Goal: Task Accomplishment & Management: Complete application form

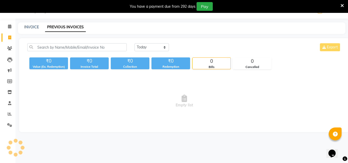
scroll to position [13, 0]
click at [147, 48] on select "[DATE] [DATE] Custom Range" at bounding box center [151, 47] width 34 height 8
select select "[DATE]"
click at [134, 43] on select "[DATE] [DATE] Custom Range" at bounding box center [151, 47] width 34 height 8
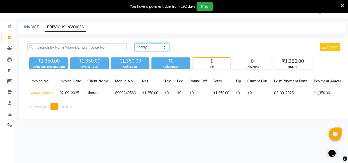
click at [165, 46] on select "[DATE] [DATE] Custom Range" at bounding box center [151, 47] width 34 height 8
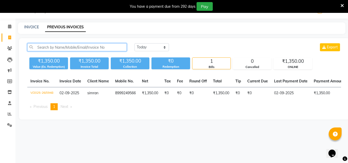
click at [101, 46] on input "text" at bounding box center [76, 47] width 99 height 8
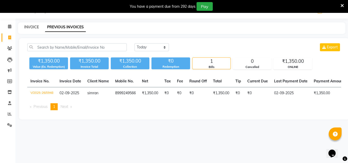
click at [31, 28] on link "INVOICE" at bounding box center [31, 27] width 15 height 5
select select "service"
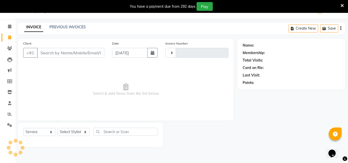
type input "0949"
select select "4941"
click at [84, 133] on select "Select Stylist [PERSON_NAME] [PERSON_NAME] [PERSON_NAME] [PERSON_NAME] [PERSON_…" at bounding box center [73, 132] width 32 height 8
select select "31204"
click at [57, 128] on select "Select Stylist [PERSON_NAME] [PERSON_NAME] [PERSON_NAME] [PERSON_NAME] [PERSON_…" at bounding box center [73, 132] width 32 height 8
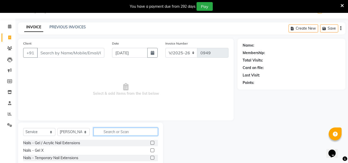
click at [102, 130] on input "text" at bounding box center [125, 132] width 64 height 8
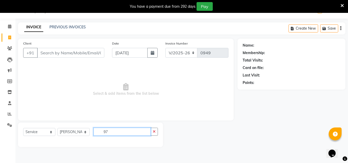
type input "97"
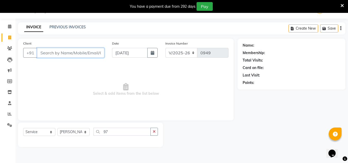
click at [56, 57] on input "Client" at bounding box center [70, 53] width 67 height 10
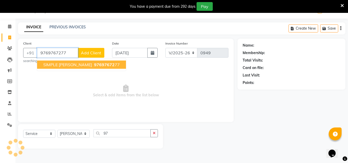
type input "9769767277"
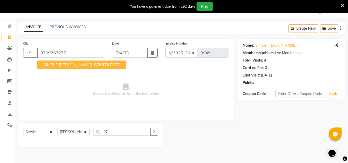
click at [62, 65] on span "SIMPLE [PERSON_NAME]" at bounding box center [67, 64] width 49 height 5
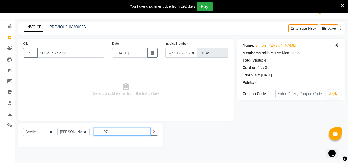
click at [121, 129] on input "97" at bounding box center [121, 132] width 57 height 8
type input "9"
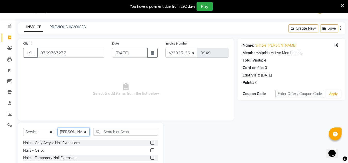
click at [82, 133] on select "Select Stylist [PERSON_NAME] [PERSON_NAME] [PERSON_NAME] [PERSON_NAME] [PERSON_…" at bounding box center [73, 132] width 32 height 8
select select "53415"
click at [57, 128] on select "Select Stylist H Robinson Keivom Khushi Krisha Manoranjan Neeta Sonkar Padmini …" at bounding box center [73, 132] width 32 height 8
click at [109, 131] on input "text" at bounding box center [125, 132] width 64 height 8
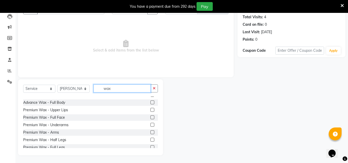
scroll to position [146, 0]
type input "wax"
click at [150, 117] on label at bounding box center [152, 118] width 4 height 4
click at [150, 117] on input "checkbox" at bounding box center [151, 117] width 3 height 3
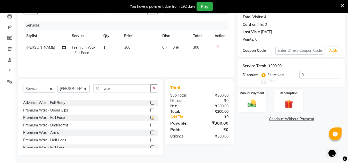
checkbox input "false"
click at [112, 88] on input "wax" at bounding box center [121, 88] width 57 height 8
type input "w"
type input "wax"
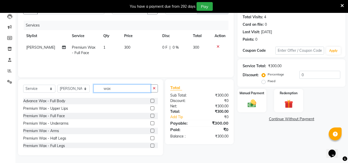
scroll to position [148, 0]
click at [150, 123] on label at bounding box center [152, 124] width 4 height 4
click at [150, 123] on input "checkbox" at bounding box center [151, 123] width 3 height 3
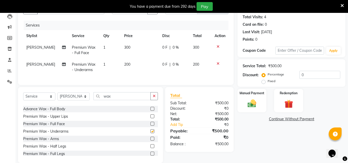
checkbox input "false"
click at [150, 141] on label at bounding box center [152, 139] width 4 height 4
click at [150, 141] on input "checkbox" at bounding box center [151, 138] width 3 height 3
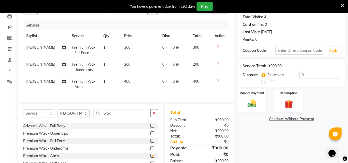
checkbox input "false"
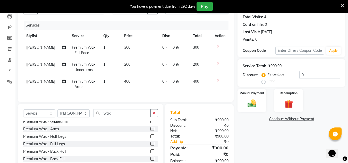
scroll to position [176, 0]
click at [150, 137] on label at bounding box center [152, 135] width 4 height 4
click at [150, 137] on input "checkbox" at bounding box center [151, 134] width 3 height 3
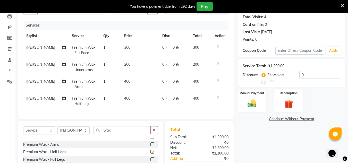
checkbox input "false"
click at [114, 134] on input "wax" at bounding box center [121, 130] width 57 height 8
type input "w"
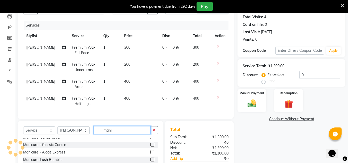
scroll to position [56, 0]
type input "mani"
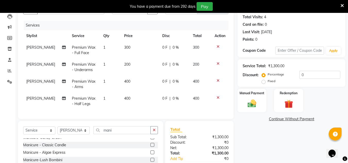
click at [150, 154] on label at bounding box center [152, 152] width 4 height 4
click at [150, 154] on input "checkbox" at bounding box center [151, 152] width 3 height 3
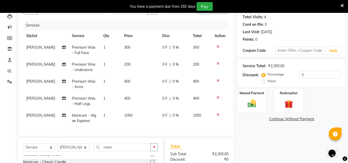
checkbox input "false"
click at [115, 151] on input "mani" at bounding box center [121, 147] width 57 height 8
type input "m"
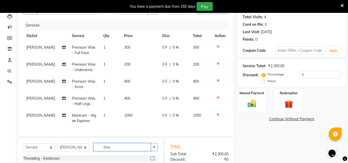
scroll to position [112, 0]
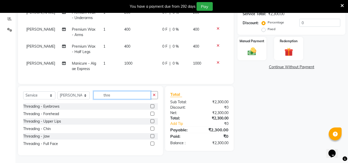
type input "thre"
click at [152, 107] on label at bounding box center [152, 106] width 4 height 4
click at [152, 107] on input "checkbox" at bounding box center [151, 106] width 3 height 3
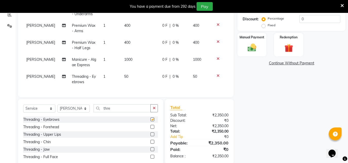
checkbox input "false"
click at [152, 128] on label at bounding box center [152, 127] width 4 height 4
click at [152, 128] on input "checkbox" at bounding box center [151, 126] width 3 height 3
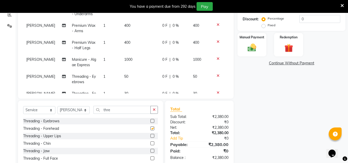
checkbox input "false"
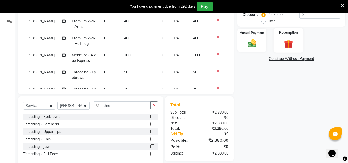
scroll to position [127, 0]
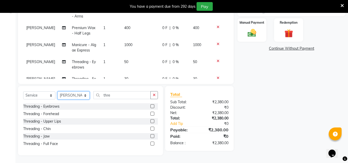
click at [84, 98] on select "Select Stylist [PERSON_NAME] [PERSON_NAME] [PERSON_NAME] [PERSON_NAME] [PERSON_…" at bounding box center [73, 95] width 32 height 8
select select "31204"
click at [57, 91] on select "Select Stylist [PERSON_NAME] [PERSON_NAME] [PERSON_NAME] [PERSON_NAME] [PERSON_…" at bounding box center [73, 95] width 32 height 8
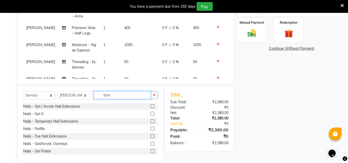
click at [128, 93] on input "thre" at bounding box center [121, 95] width 57 height 8
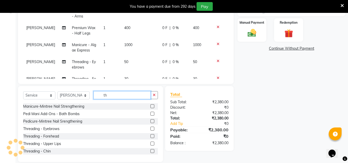
type input "t"
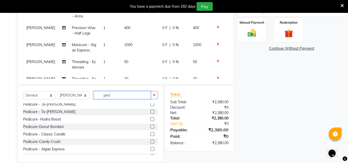
scroll to position [70, 0]
type input "ped"
click at [150, 127] on label at bounding box center [152, 126] width 4 height 4
click at [150, 127] on input "checkbox" at bounding box center [151, 126] width 3 height 3
checkbox input "false"
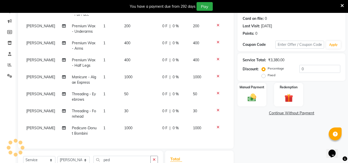
scroll to position [62, 0]
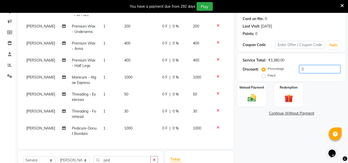
click at [307, 67] on input "0" at bounding box center [319, 69] width 41 height 8
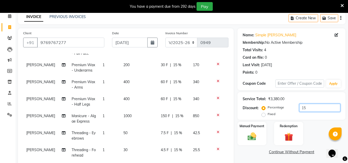
scroll to position [13, 0]
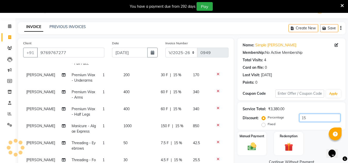
type input "1"
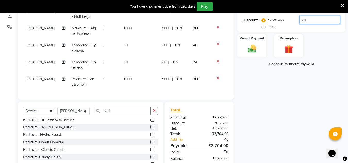
scroll to position [133, 0]
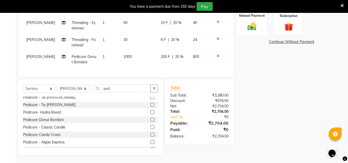
type input "20"
click at [241, 27] on div "Manual Payment" at bounding box center [252, 23] width 30 height 24
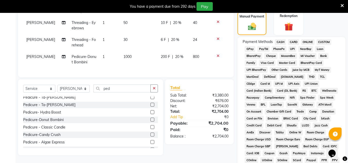
click at [280, 41] on span "CASH" at bounding box center [280, 42] width 11 height 6
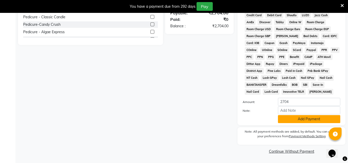
click at [302, 119] on button "Add Payment" at bounding box center [309, 119] width 62 height 8
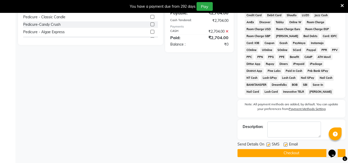
click at [285, 144] on label at bounding box center [285, 145] width 4 height 4
click at [285, 144] on input "checkbox" at bounding box center [284, 144] width 3 height 3
checkbox input "false"
click at [282, 155] on button "Checkout" at bounding box center [291, 153] width 108 height 8
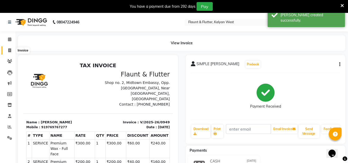
click at [9, 51] on icon at bounding box center [9, 50] width 3 height 4
select select "service"
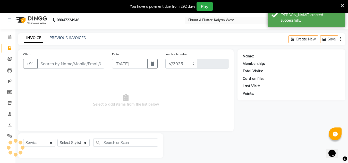
select select "4941"
type input "0950"
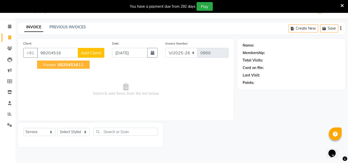
click at [56, 64] on button "Foram 98204516 12" at bounding box center [63, 64] width 53 height 8
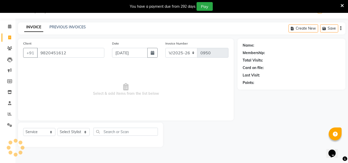
type input "9820451612"
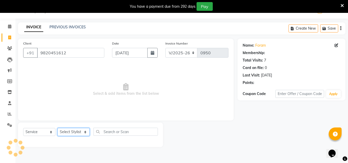
select select "1: Object"
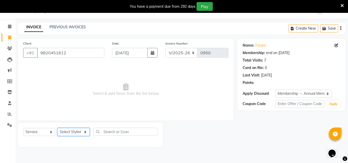
click at [81, 134] on select "Select Stylist [PERSON_NAME] [PERSON_NAME] [PERSON_NAME] [PERSON_NAME] [PERSON_…" at bounding box center [73, 132] width 32 height 8
select select "31204"
click at [57, 128] on select "Select Stylist [PERSON_NAME] [PERSON_NAME] [PERSON_NAME] [PERSON_NAME] [PERSON_…" at bounding box center [73, 132] width 32 height 8
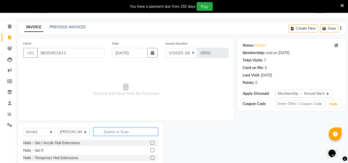
click at [105, 129] on input "text" at bounding box center [125, 132] width 64 height 8
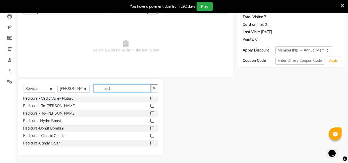
scroll to position [75, 0]
type input "pedi"
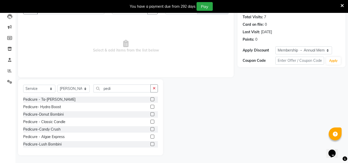
click at [150, 137] on label at bounding box center [152, 137] width 4 height 4
click at [150, 137] on input "checkbox" at bounding box center [151, 136] width 3 height 3
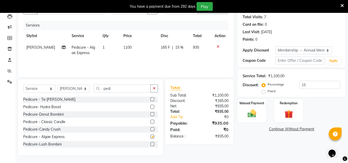
checkbox input "false"
click at [114, 88] on input "pedi" at bounding box center [121, 88] width 57 height 8
click at [216, 47] on div at bounding box center [219, 47] width 11 height 4
click at [133, 90] on input "pedi" at bounding box center [121, 88] width 57 height 8
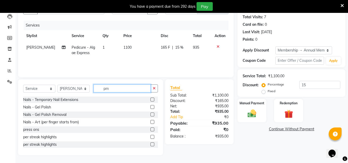
scroll to position [45, 0]
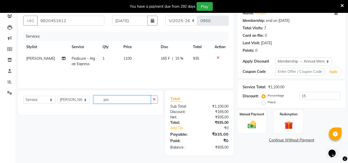
type input "p"
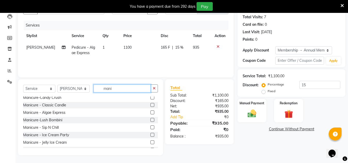
scroll to position [54, 0]
type input "mani"
click at [150, 112] on label at bounding box center [152, 113] width 4 height 4
click at [150, 112] on input "checkbox" at bounding box center [151, 112] width 3 height 3
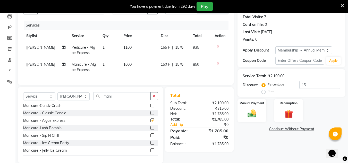
checkbox input "false"
click at [113, 99] on input "mani" at bounding box center [121, 96] width 57 height 8
type input "m"
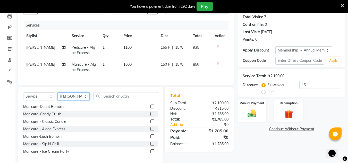
click at [81, 98] on select "Select Stylist [PERSON_NAME] [PERSON_NAME] [PERSON_NAME] [PERSON_NAME] [PERSON_…" at bounding box center [73, 96] width 32 height 8
click at [216, 47] on icon at bounding box center [217, 47] width 3 height 4
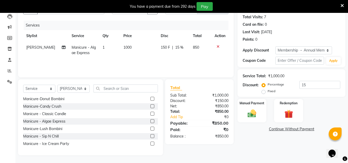
click at [216, 47] on icon at bounding box center [217, 47] width 3 height 4
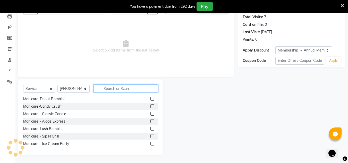
click at [119, 86] on input "text" at bounding box center [125, 88] width 64 height 8
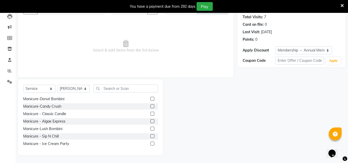
click at [150, 121] on label at bounding box center [152, 121] width 4 height 4
click at [150, 121] on input "checkbox" at bounding box center [151, 121] width 3 height 3
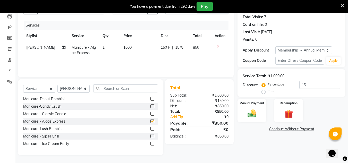
checkbox input "false"
click at [86, 89] on select "Select Stylist [PERSON_NAME] [PERSON_NAME] [PERSON_NAME] [PERSON_NAME] [PERSON_…" at bounding box center [73, 89] width 32 height 8
select select "59873"
click at [57, 85] on select "Select Stylist [PERSON_NAME] [PERSON_NAME] [PERSON_NAME] [PERSON_NAME] [PERSON_…" at bounding box center [73, 89] width 32 height 8
click at [106, 90] on input "text" at bounding box center [125, 88] width 64 height 8
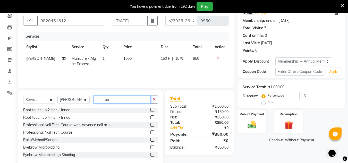
scroll to position [0, 0]
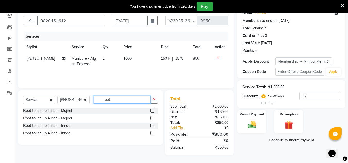
type input "root"
click at [153, 111] on label at bounding box center [152, 111] width 4 height 4
click at [153, 111] on input "checkbox" at bounding box center [151, 110] width 3 height 3
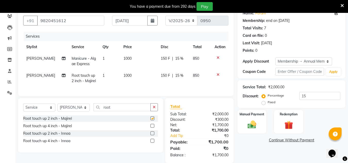
checkbox input "false"
click at [312, 98] on input "15" at bounding box center [319, 96] width 41 height 8
type input "1"
type input "15"
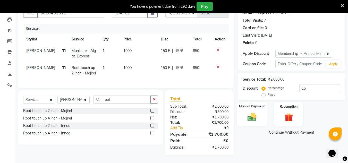
click at [255, 120] on div "Manual Payment" at bounding box center [252, 114] width 30 height 24
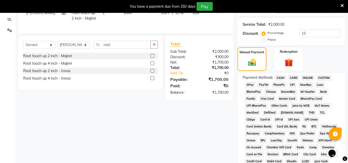
scroll to position [109, 0]
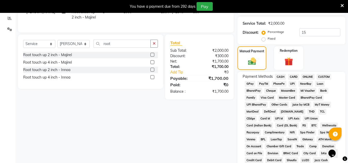
click at [308, 76] on span "ONLINE" at bounding box center [307, 77] width 13 height 6
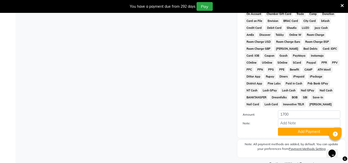
scroll to position [254, 0]
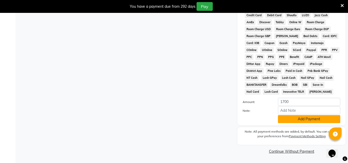
click at [307, 121] on button "Add Payment" at bounding box center [309, 119] width 62 height 8
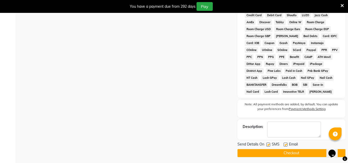
click at [284, 144] on label at bounding box center [285, 145] width 4 height 4
click at [284, 144] on input "checkbox" at bounding box center [284, 144] width 3 height 3
checkbox input "false"
click at [268, 144] on label at bounding box center [268, 145] width 4 height 4
click at [268, 144] on input "checkbox" at bounding box center [267, 144] width 3 height 3
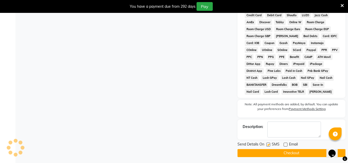
checkbox input "false"
click at [278, 153] on button "Checkout" at bounding box center [291, 153] width 108 height 8
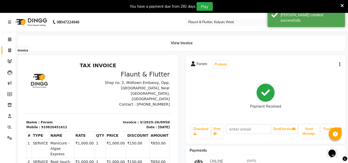
click at [10, 48] on icon at bounding box center [9, 50] width 3 height 4
select select "service"
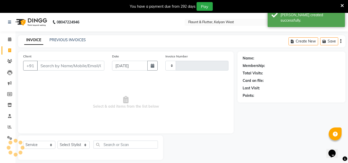
scroll to position [13, 0]
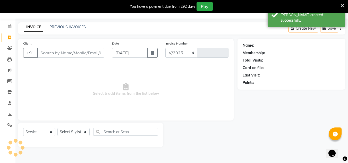
select select "4941"
type input "0951"
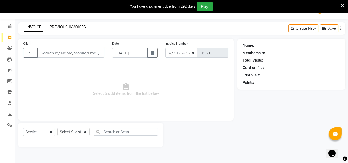
click at [66, 27] on link "PREVIOUS INVOICES" at bounding box center [67, 27] width 36 height 5
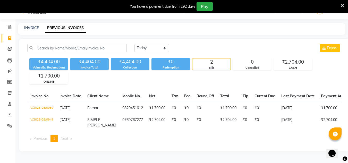
scroll to position [13, 0]
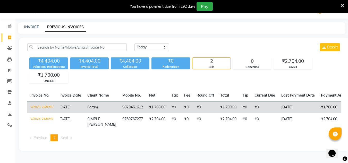
click at [161, 111] on td "₹1,700.00" at bounding box center [157, 107] width 22 height 12
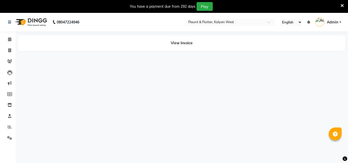
select select "en"
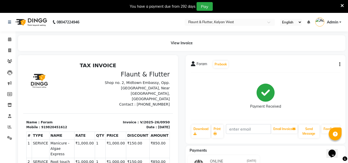
click at [340, 62] on div "Foram Prebook Payment Received Download Print Email Invoice Send Message Feedba…" at bounding box center [266, 99] width 160 height 89
click at [339, 65] on icon "button" at bounding box center [339, 64] width 1 height 0
click at [307, 72] on div "Edit Invoice" at bounding box center [313, 71] width 35 height 6
select select "service"
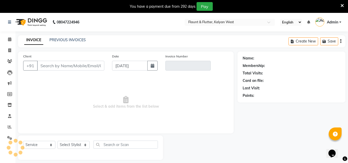
scroll to position [13, 0]
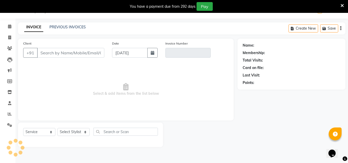
type input "9820451612"
type input "V/2025-26/0950"
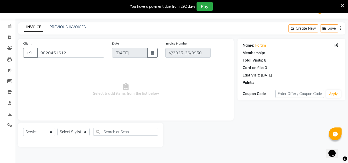
select select "select"
select select "1: Object"
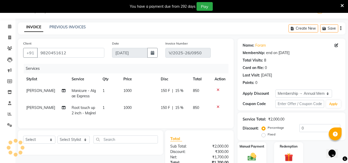
type input "15"
click at [153, 54] on icon "button" at bounding box center [153, 53] width 4 height 4
select select "9"
select select "2025"
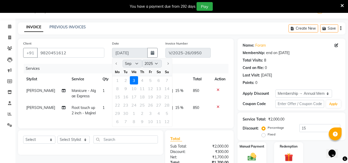
click at [124, 80] on div "1 2 3 4 5 6 7" at bounding box center [142, 80] width 60 height 8
click at [126, 81] on div "1 2 3 4 5 6 7" at bounding box center [142, 80] width 60 height 8
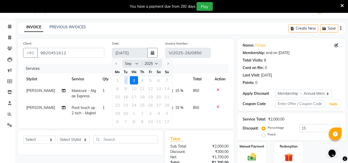
click at [126, 81] on div "1 2 3 4 5 6 7" at bounding box center [142, 80] width 60 height 8
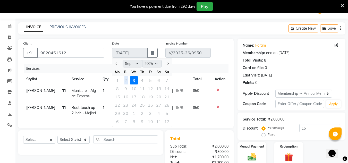
click at [126, 81] on div "1 2 3 4 5 6 7" at bounding box center [142, 80] width 60 height 8
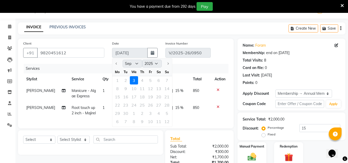
click at [126, 81] on div "1 2 3 4 5 6 7" at bounding box center [142, 80] width 60 height 8
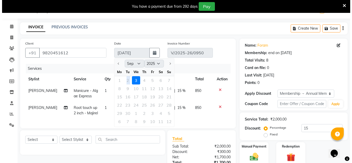
scroll to position [0, 4]
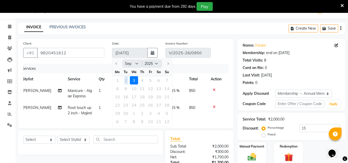
click at [124, 82] on div "1 2 3 4 5 6 7" at bounding box center [142, 80] width 60 height 8
click at [335, 45] on icon at bounding box center [336, 46] width 4 height 4
select select "female"
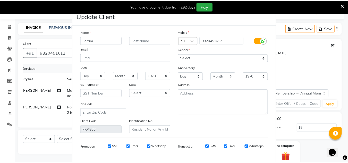
scroll to position [65, 0]
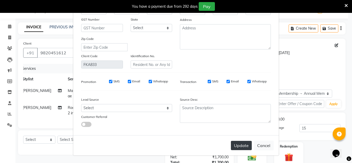
click at [238, 146] on button "Update" at bounding box center [241, 145] width 21 height 9
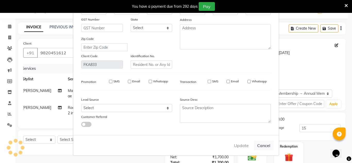
select select
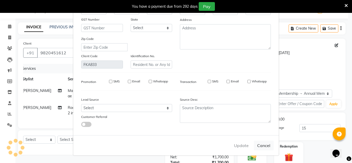
select select
checkbox input "false"
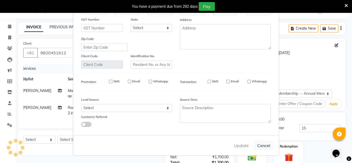
checkbox input "false"
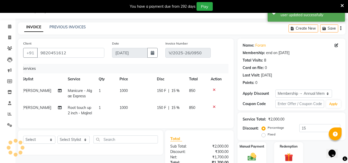
type input "0"
select select "2: Object"
type input "15"
click at [152, 55] on icon "button" at bounding box center [153, 53] width 4 height 4
select select "9"
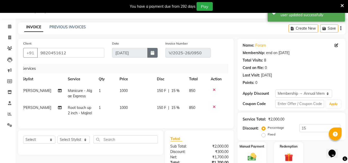
select select "2025"
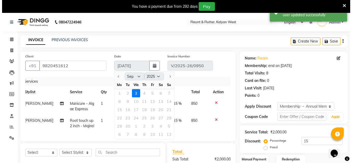
scroll to position [67, 0]
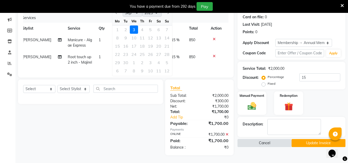
click at [265, 140] on button "Cancel" at bounding box center [264, 143] width 54 height 8
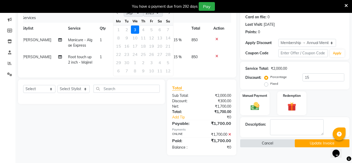
scroll to position [61, 0]
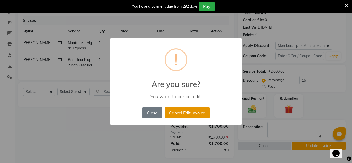
click at [193, 113] on button "Cancel Edit Invoice" at bounding box center [186, 112] width 45 height 11
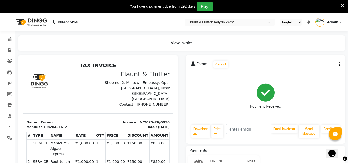
drag, startPoint x: 193, startPoint y: 113, endPoint x: 327, endPoint y: 69, distance: 141.6
click at [327, 69] on div "Foram Prebook Payment Received Download Print Email Invoice Send Message Feedba…" at bounding box center [266, 99] width 160 height 89
click at [339, 64] on button "button" at bounding box center [338, 64] width 3 height 5
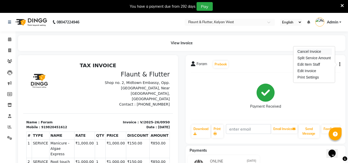
click at [314, 51] on div "Cancel Invoice" at bounding box center [313, 51] width 35 height 6
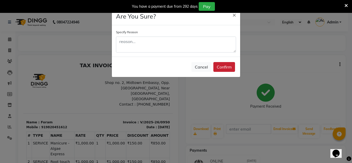
click at [222, 63] on button "Confirm" at bounding box center [224, 67] width 22 height 10
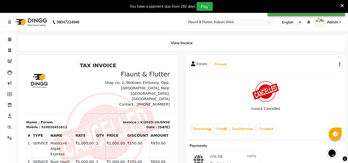
click at [340, 64] on icon "button" at bounding box center [339, 64] width 1 height 0
select select "service"
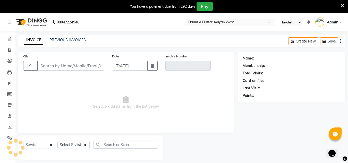
scroll to position [13, 0]
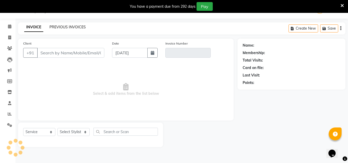
click at [63, 28] on link "PREVIOUS INVOICES" at bounding box center [67, 27] width 36 height 5
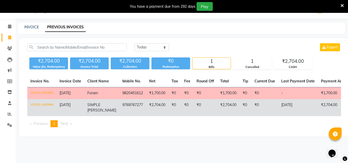
click at [146, 106] on td "₹2,704.00" at bounding box center [157, 107] width 22 height 17
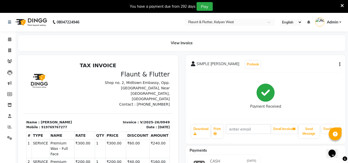
click at [339, 65] on button "button" at bounding box center [338, 64] width 3 height 5
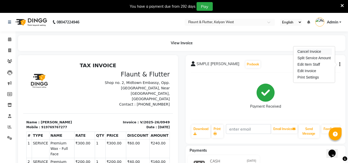
click at [310, 51] on div "Cancel Invoice" at bounding box center [313, 51] width 35 height 6
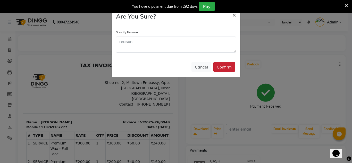
click at [223, 68] on button "Confirm" at bounding box center [224, 67] width 22 height 10
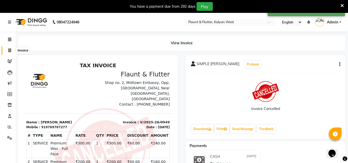
click at [10, 52] on span at bounding box center [9, 51] width 9 height 6
select select "service"
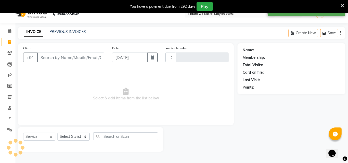
scroll to position [13, 0]
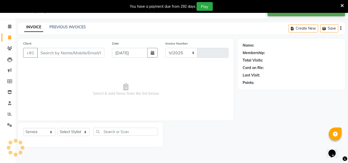
select select "4941"
type input "0951"
click at [122, 51] on input "[DATE]" at bounding box center [130, 53] width 36 height 10
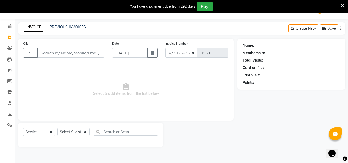
select select "9"
select select "2025"
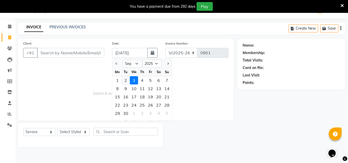
click at [128, 78] on div "2" at bounding box center [126, 80] width 8 height 8
type input "02-09-2025"
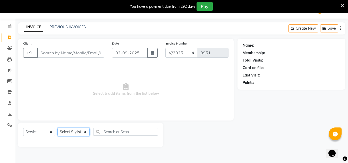
click at [81, 130] on select "Select Stylist [PERSON_NAME] [PERSON_NAME] [PERSON_NAME] [PERSON_NAME] [PERSON_…" at bounding box center [73, 132] width 32 height 8
select select "53415"
click at [57, 128] on select "Select Stylist [PERSON_NAME] [PERSON_NAME] [PERSON_NAME] [PERSON_NAME] [PERSON_…" at bounding box center [73, 132] width 32 height 8
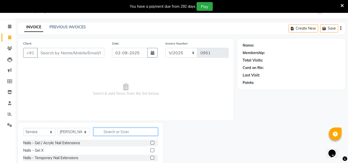
click at [107, 129] on input "text" at bounding box center [125, 132] width 64 height 8
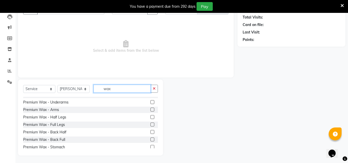
scroll to position [167, 0]
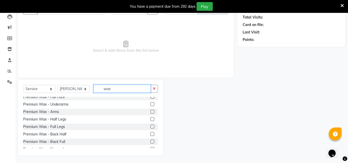
type input "wax"
click at [150, 103] on label at bounding box center [152, 104] width 4 height 4
click at [150, 103] on input "checkbox" at bounding box center [151, 104] width 3 height 3
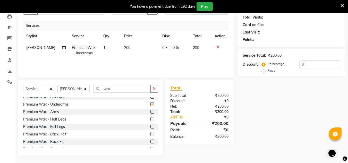
checkbox input "false"
click at [150, 111] on label at bounding box center [152, 112] width 4 height 4
click at [150, 111] on input "checkbox" at bounding box center [151, 111] width 3 height 3
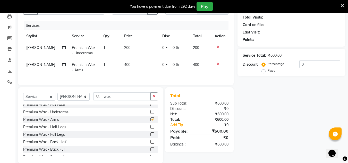
checkbox input "false"
click at [150, 129] on label at bounding box center [152, 127] width 4 height 4
click at [150, 129] on input "checkbox" at bounding box center [151, 126] width 3 height 3
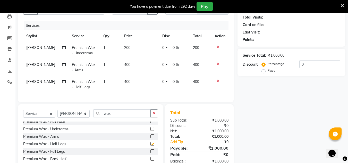
checkbox input "false"
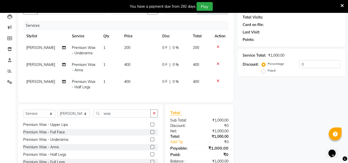
scroll to position [156, 0]
click at [150, 134] on label at bounding box center [152, 133] width 4 height 4
click at [150, 134] on input "checkbox" at bounding box center [151, 132] width 3 height 3
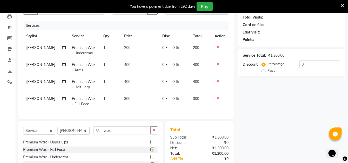
checkbox input "false"
click at [112, 134] on input "wax" at bounding box center [121, 130] width 57 height 8
type input "w"
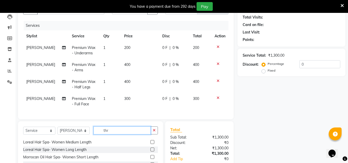
scroll to position [0, 0]
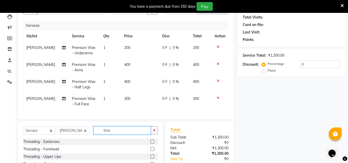
type input "thre"
click at [152, 143] on label at bounding box center [152, 142] width 4 height 4
click at [152, 143] on input "checkbox" at bounding box center [151, 141] width 3 height 3
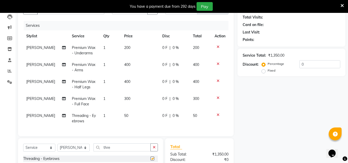
checkbox input "false"
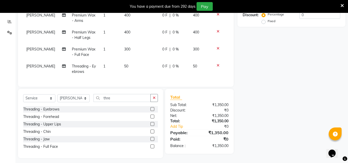
click at [152, 118] on label at bounding box center [152, 117] width 4 height 4
click at [152, 118] on input "checkbox" at bounding box center [151, 116] width 3 height 3
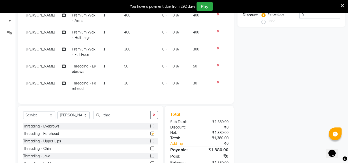
checkbox input "false"
click at [113, 117] on input "thre" at bounding box center [121, 115] width 57 height 8
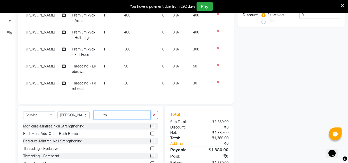
type input "t"
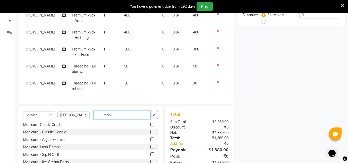
scroll to position [55, 0]
type input "mani"
click at [150, 140] on label at bounding box center [152, 139] width 4 height 4
click at [150, 140] on input "checkbox" at bounding box center [151, 138] width 3 height 3
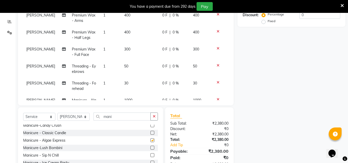
checkbox input "false"
click at [115, 115] on input "mani" at bounding box center [121, 116] width 57 height 8
type input "m"
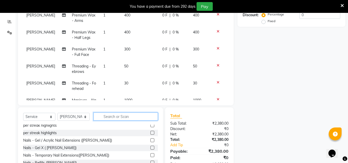
scroll to position [322, 0]
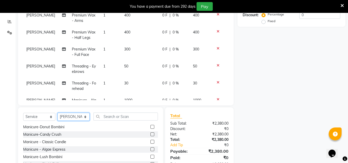
click at [83, 116] on select "Select Stylist [PERSON_NAME] [PERSON_NAME] [PERSON_NAME] [PERSON_NAME] [PERSON_…" at bounding box center [73, 117] width 32 height 8
select select "31204"
click at [57, 113] on select "Select Stylist [PERSON_NAME] [PERSON_NAME] [PERSON_NAME] [PERSON_NAME] [PERSON_…" at bounding box center [73, 117] width 32 height 8
click at [110, 114] on input "text" at bounding box center [125, 116] width 64 height 8
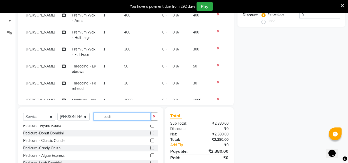
scroll to position [85, 0]
type input "pedi"
click at [150, 132] on label at bounding box center [152, 133] width 4 height 4
click at [150, 132] on input "checkbox" at bounding box center [151, 132] width 3 height 3
checkbox input "false"
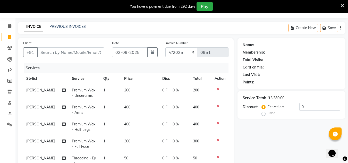
scroll to position [0, 0]
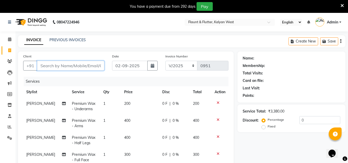
click at [67, 65] on input "Client" at bounding box center [70, 66] width 67 height 10
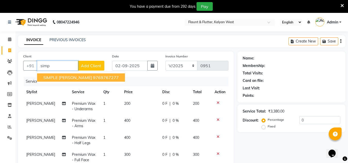
click at [93, 76] on ngb-highlight "9769767277" at bounding box center [106, 77] width 26 height 5
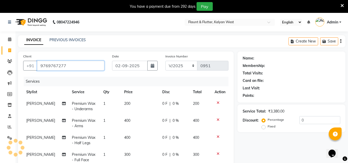
type input "9769767277"
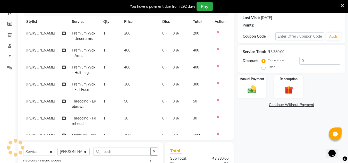
scroll to position [73, 0]
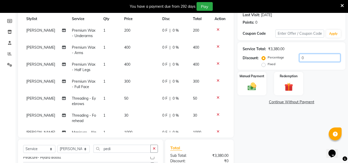
click at [314, 56] on input "0" at bounding box center [319, 58] width 41 height 8
type input "20"
click at [258, 87] on img at bounding box center [252, 86] width 14 height 10
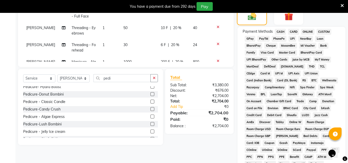
scroll to position [144, 0]
click at [279, 32] on span "CASH" at bounding box center [280, 32] width 11 height 6
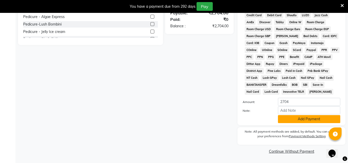
click at [293, 116] on button "Add Payment" at bounding box center [309, 119] width 62 height 8
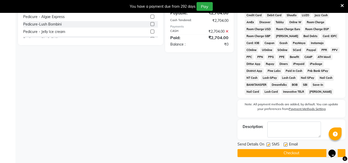
click at [285, 144] on label at bounding box center [285, 145] width 4 height 4
click at [285, 144] on input "checkbox" at bounding box center [284, 144] width 3 height 3
checkbox input "false"
click at [285, 152] on button "Checkout" at bounding box center [291, 153] width 108 height 8
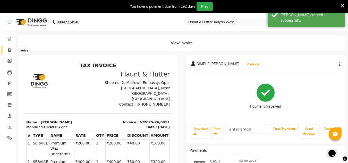
click at [10, 49] on icon at bounding box center [9, 50] width 3 height 4
select select "service"
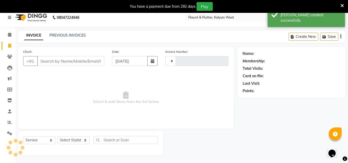
scroll to position [13, 0]
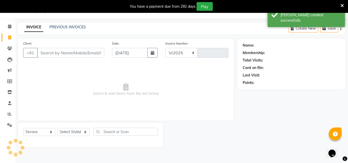
select select "4941"
type input "0952"
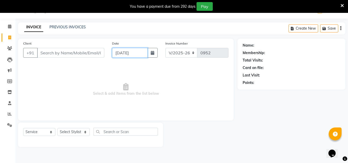
click at [125, 54] on input "[DATE]" at bounding box center [130, 53] width 36 height 10
select select "9"
select select "2025"
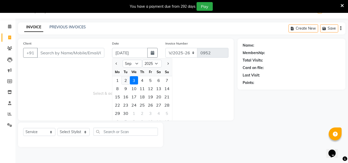
click at [127, 79] on div "2" at bounding box center [126, 80] width 8 height 8
type input "02-09-2025"
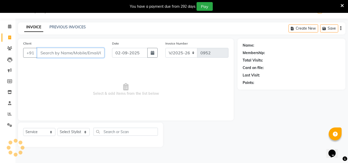
click at [71, 51] on input "Client" at bounding box center [70, 53] width 67 height 10
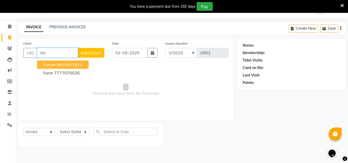
click at [77, 65] on ngb-highlight "9820451612" at bounding box center [70, 64] width 26 height 5
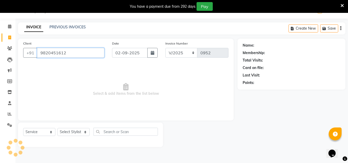
type input "9820451612"
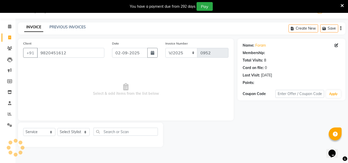
select select "1: Object"
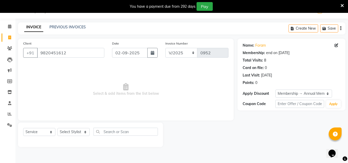
click at [79, 127] on div "Select Service Product Membership Package Voucher Prepaid Gift Card Select Styl…" at bounding box center [90, 135] width 145 height 24
click at [80, 130] on select "Select Stylist [PERSON_NAME] [PERSON_NAME] [PERSON_NAME] [PERSON_NAME] [PERSON_…" at bounding box center [73, 132] width 32 height 8
select select "31204"
click at [57, 128] on select "Select Stylist [PERSON_NAME] [PERSON_NAME] [PERSON_NAME] [PERSON_NAME] [PERSON_…" at bounding box center [73, 132] width 32 height 8
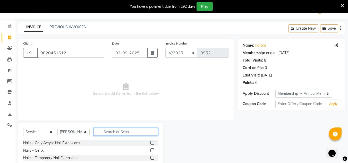
click at [102, 132] on input "text" at bounding box center [125, 132] width 64 height 8
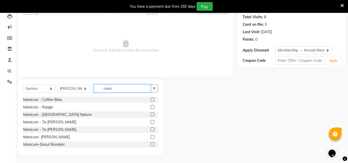
type input "mani"
click at [102, 141] on div "Manicure-Donut Bombini" at bounding box center [90, 144] width 135 height 6
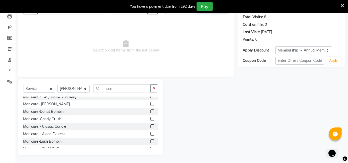
scroll to position [33, 0]
click at [150, 135] on label at bounding box center [152, 134] width 4 height 4
click at [150, 135] on input "checkbox" at bounding box center [151, 134] width 3 height 3
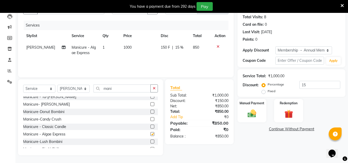
checkbox input "false"
click at [116, 87] on input "mani" at bounding box center [121, 88] width 57 height 8
type input "m"
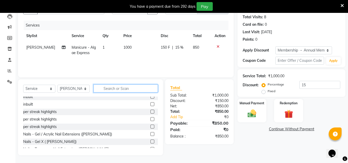
scroll to position [309, 0]
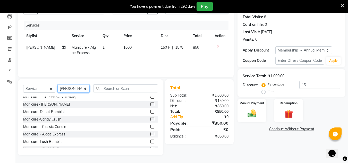
click at [83, 89] on select "Select Stylist [PERSON_NAME] [PERSON_NAME] [PERSON_NAME] [PERSON_NAME] [PERSON_…" at bounding box center [73, 89] width 32 height 8
select select "59873"
click at [57, 85] on select "Select Stylist [PERSON_NAME] [PERSON_NAME] [PERSON_NAME] [PERSON_NAME] [PERSON_…" at bounding box center [73, 89] width 32 height 8
click at [102, 89] on input "text" at bounding box center [125, 88] width 64 height 8
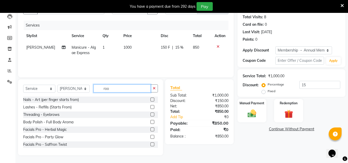
scroll to position [45, 0]
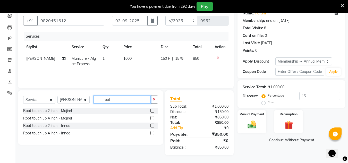
type input "root"
click at [153, 111] on label at bounding box center [152, 111] width 4 height 4
click at [153, 111] on input "checkbox" at bounding box center [151, 110] width 3 height 3
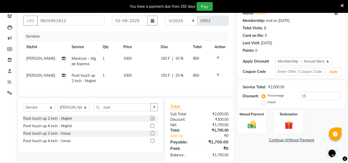
checkbox input "false"
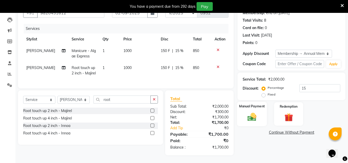
click at [263, 116] on div "Manual Payment" at bounding box center [252, 114] width 30 height 24
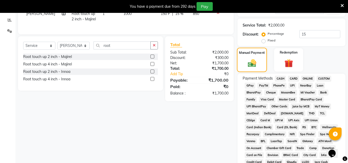
scroll to position [116, 0]
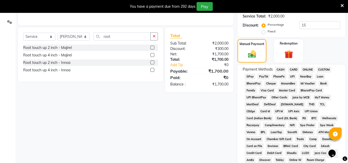
click at [304, 70] on span "ONLINE" at bounding box center [307, 70] width 13 height 6
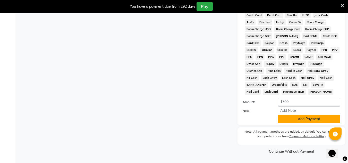
click at [312, 121] on button "Add Payment" at bounding box center [309, 119] width 62 height 8
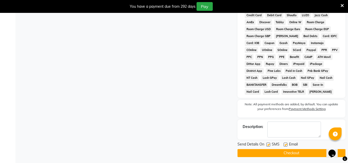
click at [285, 144] on label at bounding box center [285, 145] width 4 height 4
click at [285, 144] on input "checkbox" at bounding box center [284, 144] width 3 height 3
checkbox input "false"
click at [268, 145] on label at bounding box center [268, 145] width 4 height 4
click at [268, 145] on input "checkbox" at bounding box center [267, 144] width 3 height 3
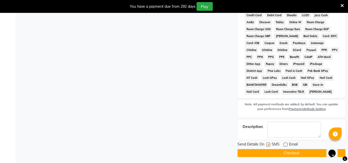
checkbox input "false"
click at [271, 153] on button "Checkout" at bounding box center [291, 153] width 108 height 8
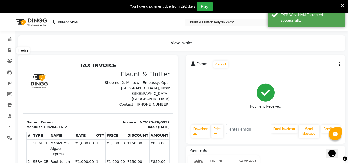
click at [8, 50] on icon at bounding box center [9, 50] width 3 height 4
select select "service"
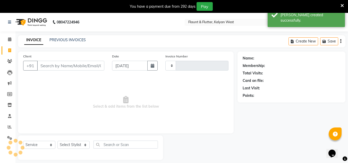
scroll to position [9, 0]
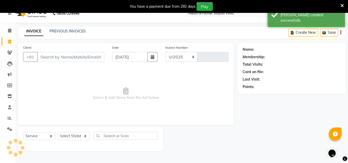
select select "4941"
type input "0953"
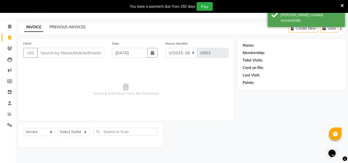
click at [62, 26] on link "PREVIOUS INVOICES" at bounding box center [67, 27] width 36 height 5
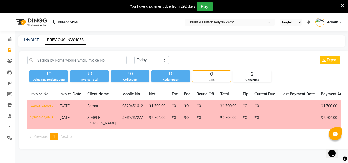
scroll to position [13, 0]
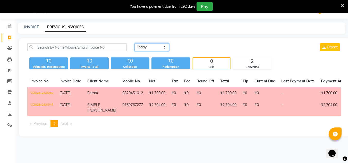
click at [151, 46] on select "Today Yesterday Custom Range" at bounding box center [151, 47] width 34 height 8
click at [134, 43] on select "Today Yesterday Custom Range" at bounding box center [151, 47] width 34 height 8
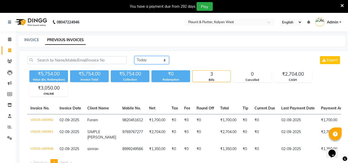
scroll to position [24, 0]
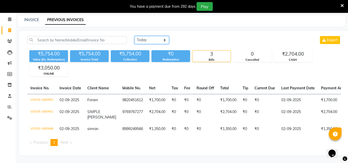
click at [145, 36] on select "Today Yesterday Custom Range" at bounding box center [151, 40] width 34 height 8
select select "range"
click at [134, 36] on select "Today Yesterday Custom Range" at bounding box center [151, 40] width 34 height 8
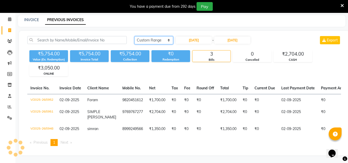
scroll to position [13, 0]
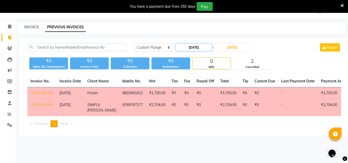
click at [188, 46] on input "[DATE]" at bounding box center [194, 47] width 36 height 7
select select "9"
select select "2025"
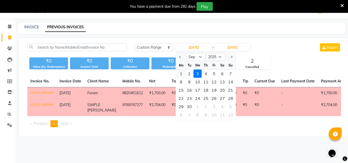
click at [181, 73] on div "1" at bounding box center [181, 74] width 8 height 8
type input "01-09-2025"
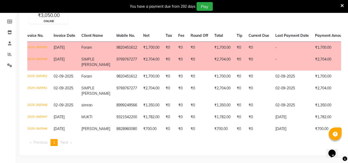
scroll to position [0, 0]
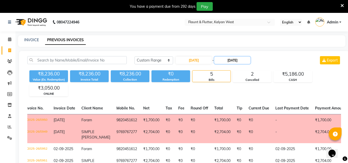
click at [234, 59] on input "[DATE]" at bounding box center [232, 60] width 36 height 7
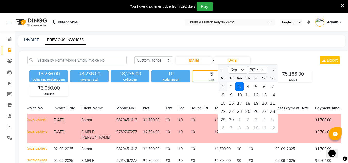
click at [223, 87] on div "1" at bounding box center [223, 86] width 8 height 8
type input "01-09-2025"
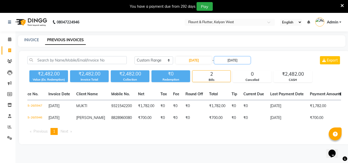
scroll to position [13, 0]
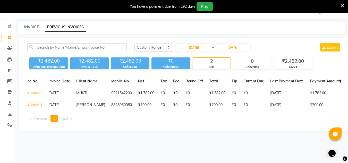
select select "service"
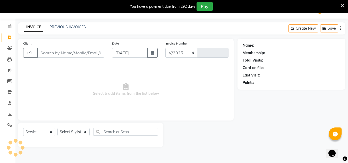
select select "4941"
type input "0953"
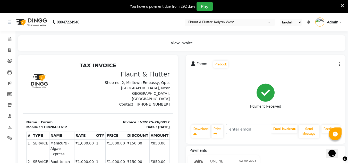
select select "service"
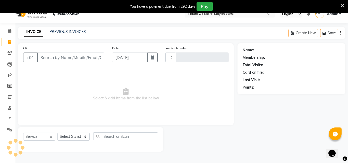
scroll to position [13, 0]
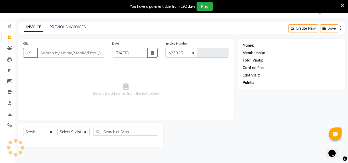
select select "4941"
type input "0953"
click at [76, 130] on select "Select Stylist [PERSON_NAME] [PERSON_NAME] [PERSON_NAME] [PERSON_NAME] [PERSON_…" at bounding box center [73, 132] width 32 height 8
select select "82249"
click at [57, 128] on select "Select Stylist [PERSON_NAME] [PERSON_NAME] [PERSON_NAME] [PERSON_NAME] [PERSON_…" at bounding box center [73, 132] width 32 height 8
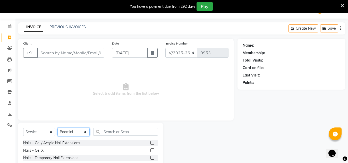
scroll to position [56, 0]
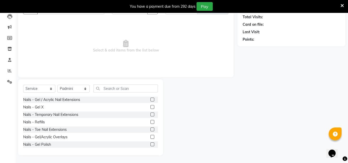
click at [150, 144] on label at bounding box center [152, 144] width 4 height 4
click at [150, 144] on input "checkbox" at bounding box center [151, 144] width 3 height 3
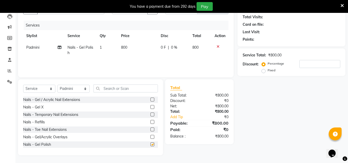
checkbox input "false"
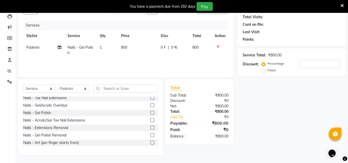
scroll to position [32, 0]
click at [150, 126] on label at bounding box center [152, 127] width 4 height 4
click at [150, 126] on input "checkbox" at bounding box center [151, 127] width 3 height 3
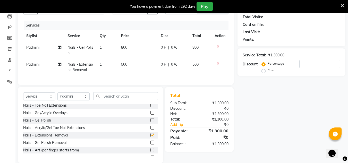
checkbox input "false"
click at [102, 98] on input "text" at bounding box center [125, 96] width 64 height 8
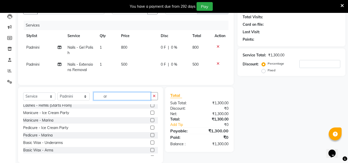
scroll to position [0, 0]
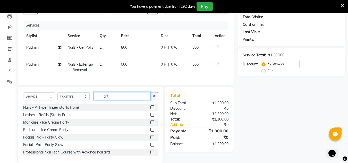
type input "art"
click at [150, 109] on label at bounding box center [152, 107] width 4 height 4
click at [150, 109] on input "checkbox" at bounding box center [151, 107] width 3 height 3
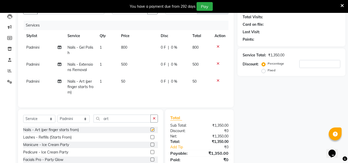
checkbox input "false"
click at [128, 75] on td "500" at bounding box center [138, 67] width 40 height 17
select select "82249"
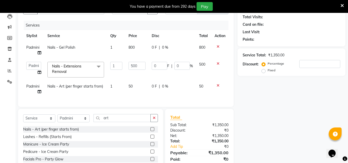
click at [138, 85] on td "50" at bounding box center [136, 89] width 23 height 17
select select "82249"
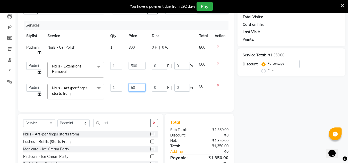
click at [137, 86] on input "50" at bounding box center [136, 88] width 17 height 8
type input "5"
type input "80"
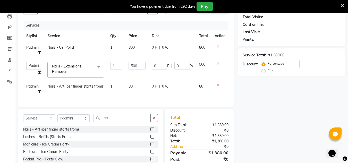
click at [109, 82] on td "1" at bounding box center [116, 89] width 18 height 17
select select "82249"
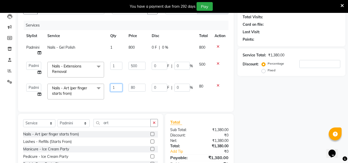
click at [118, 86] on input "1" at bounding box center [116, 88] width 12 height 8
type input "10"
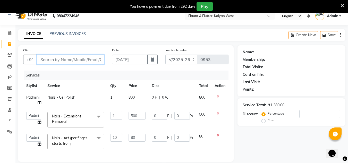
click at [80, 58] on input "Client" at bounding box center [70, 60] width 67 height 10
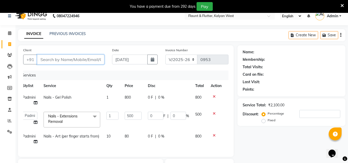
scroll to position [67, 0]
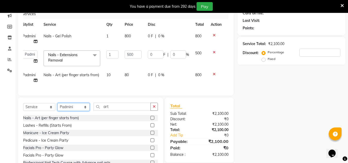
click at [81, 111] on select "Select Stylist [PERSON_NAME] [PERSON_NAME] [PERSON_NAME] [PERSON_NAME] [PERSON_…" at bounding box center [73, 107] width 32 height 8
select select "52860"
click at [57, 107] on select "Select Stylist [PERSON_NAME] [PERSON_NAME] [PERSON_NAME] [PERSON_NAME] [PERSON_…" at bounding box center [73, 107] width 32 height 8
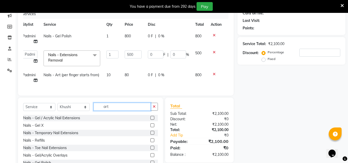
click at [116, 108] on input "art" at bounding box center [121, 107] width 57 height 8
type input "a"
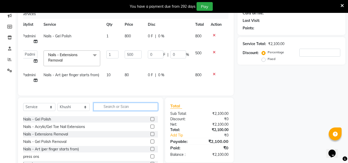
scroll to position [44, 0]
click at [150, 143] on label at bounding box center [152, 141] width 4 height 4
click at [150, 143] on input "checkbox" at bounding box center [151, 141] width 3 height 3
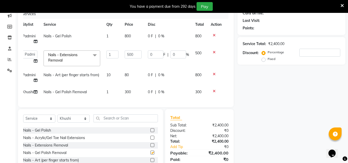
checkbox input "false"
click at [150, 132] on label at bounding box center [152, 130] width 4 height 4
click at [150, 132] on input "checkbox" at bounding box center [151, 130] width 3 height 3
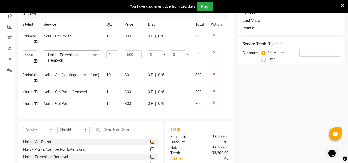
checkbox input "false"
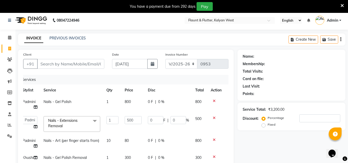
scroll to position [0, 0]
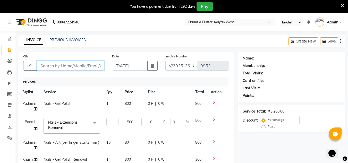
click at [60, 65] on input "Client" at bounding box center [70, 66] width 67 height 10
type input "s"
type input "0"
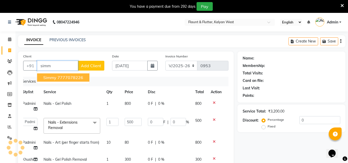
click at [74, 76] on ngb-highlight "7777078226" at bounding box center [70, 77] width 26 height 5
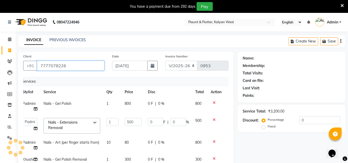
type input "7777078226"
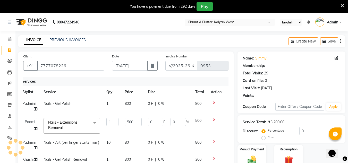
select select "1: Object"
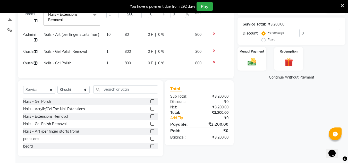
scroll to position [113, 0]
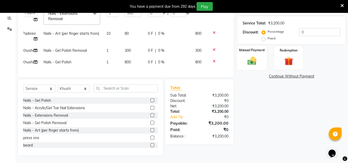
click at [241, 58] on div "Manual Payment" at bounding box center [252, 58] width 30 height 24
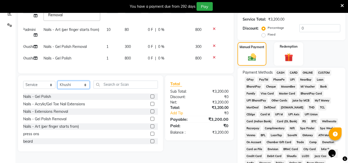
click at [84, 88] on select "Select Stylist [PERSON_NAME] [PERSON_NAME] [PERSON_NAME] [PERSON_NAME] [PERSON_…" at bounding box center [73, 85] width 32 height 8
select select "82249"
click at [57, 85] on select "Select Stylist [PERSON_NAME] [PERSON_NAME] [PERSON_NAME] [PERSON_NAME] [PERSON_…" at bounding box center [73, 85] width 32 height 8
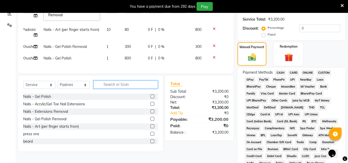
click at [105, 88] on input "text" at bounding box center [125, 85] width 64 height 8
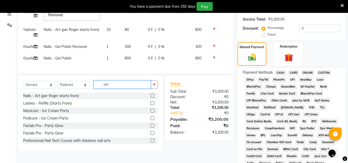
type input "art"
click at [150, 98] on label at bounding box center [152, 96] width 4 height 4
click at [150, 98] on input "checkbox" at bounding box center [151, 95] width 3 height 3
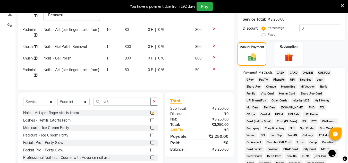
checkbox input "false"
click at [130, 69] on td "50" at bounding box center [133, 72] width 23 height 17
select select "82249"
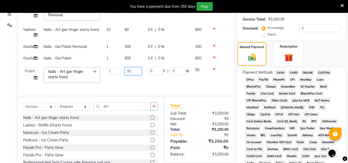
click at [131, 75] on input "50" at bounding box center [133, 71] width 17 height 8
type input "5"
type input "300"
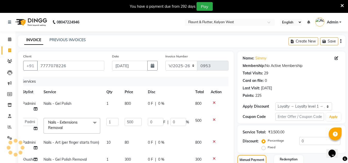
click at [341, 41] on div "Create New Save" at bounding box center [316, 41] width 57 height 12
click at [341, 41] on icon "button" at bounding box center [340, 41] width 1 height 0
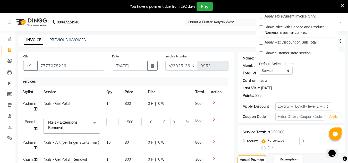
click at [285, 94] on div "Points: 225" at bounding box center [291, 95] width 98 height 5
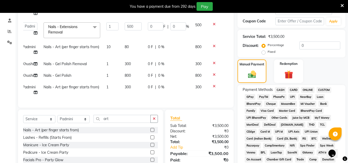
scroll to position [95, 0]
click at [261, 77] on div "Manual Payment" at bounding box center [252, 71] width 30 height 24
click at [311, 46] on input "0" at bounding box center [319, 46] width 41 height 8
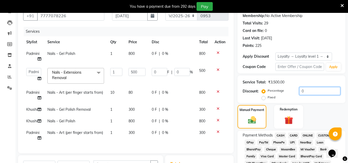
scroll to position [0, 0]
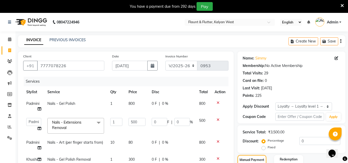
click at [341, 41] on icon "button" at bounding box center [340, 41] width 1 height 0
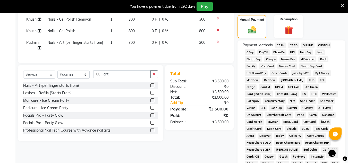
scroll to position [140, 0]
click at [266, 44] on span "Payment Methods" at bounding box center [257, 45] width 30 height 5
click at [310, 45] on span "ONLINE" at bounding box center [307, 46] width 13 height 6
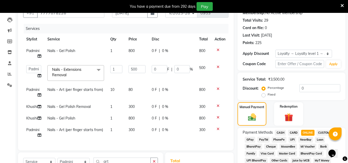
scroll to position [0, 0]
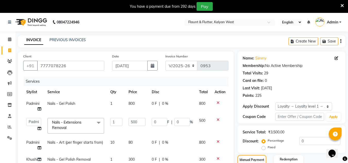
click at [341, 41] on icon "button" at bounding box center [340, 41] width 1 height 0
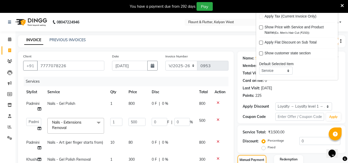
click at [341, 41] on icon "button" at bounding box center [340, 41] width 1 height 0
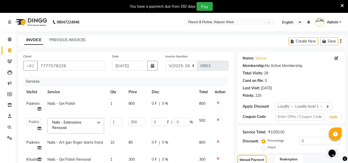
click at [105, 132] on td "Nails - Extensions Removal x Nails - Gel / Acrylic Nail Extensions Nails - Gel …" at bounding box center [75, 126] width 63 height 22
click at [115, 125] on input "1" at bounding box center [116, 122] width 12 height 8
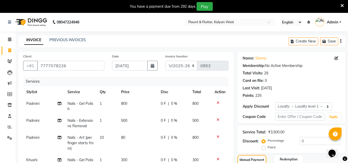
click at [109, 134] on tbody "Padmini Nails - Gel Polish 1 800 0 F | 0 % 800 Padmini Nails - Extensions Remov…" at bounding box center [125, 154] width 205 height 113
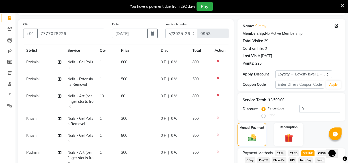
scroll to position [25, 0]
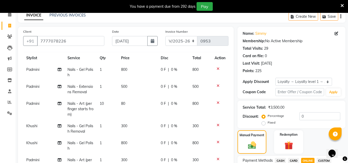
click at [295, 61] on div "Last Visit: 28-08-2025" at bounding box center [291, 63] width 98 height 5
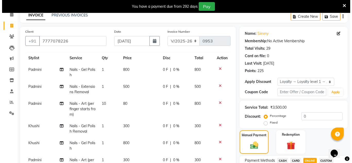
scroll to position [0, 0]
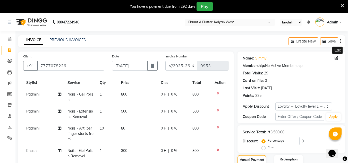
click at [335, 58] on icon at bounding box center [336, 58] width 4 height 4
select select "female"
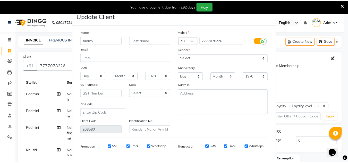
scroll to position [65, 0]
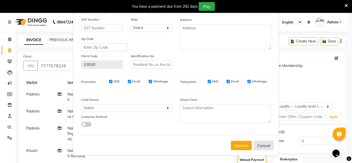
click at [258, 147] on button "Cancel" at bounding box center [264, 146] width 20 height 10
select select
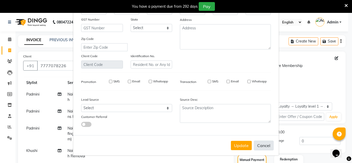
select select
checkbox input "false"
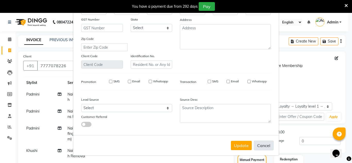
checkbox input "false"
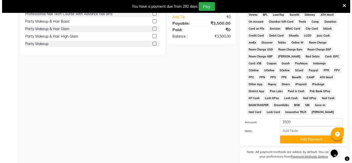
scroll to position [254, 0]
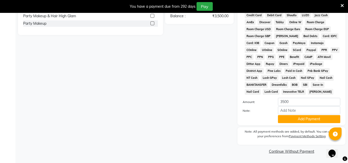
click at [305, 135] on label "Payment Methods Setting" at bounding box center [307, 136] width 37 height 5
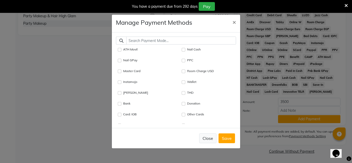
click at [208, 141] on button "Close" at bounding box center [207, 138] width 17 height 10
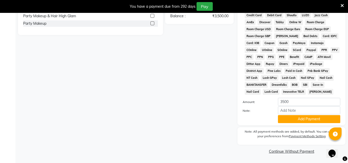
click at [293, 151] on link "Continue Without Payment" at bounding box center [291, 151] width 106 height 5
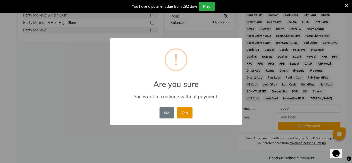
click at [182, 110] on button "Yes" at bounding box center [185, 112] width 16 height 11
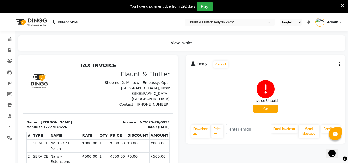
select select "service"
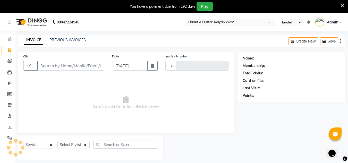
scroll to position [13, 0]
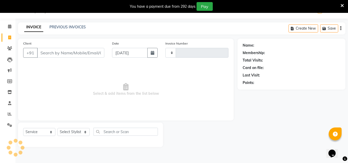
type input "0954"
select select "4941"
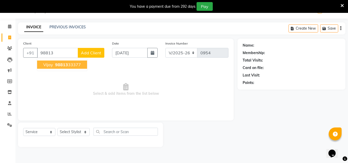
click at [53, 64] on button "vijay 98813 33377" at bounding box center [62, 64] width 50 height 8
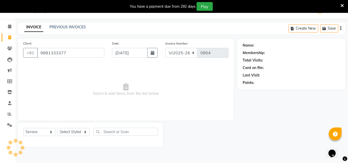
type input "9881333377"
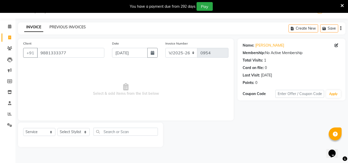
click at [65, 27] on link "PREVIOUS INVOICES" at bounding box center [67, 27] width 36 height 5
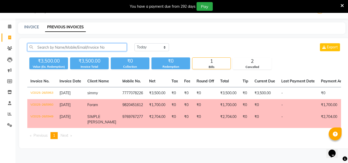
click at [53, 47] on input "text" at bounding box center [76, 47] width 99 height 8
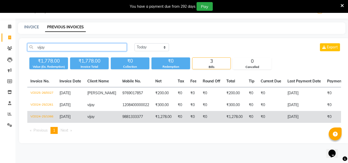
type input "vijay"
click at [163, 119] on td "₹1,278.00" at bounding box center [163, 117] width 22 height 12
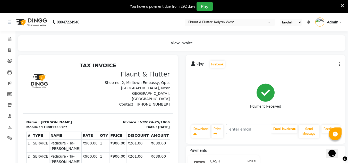
click at [341, 6] on icon at bounding box center [341, 5] width 3 height 5
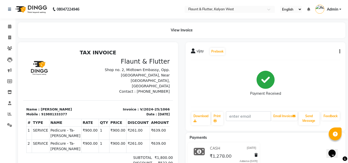
click at [149, 42] on div at bounding box center [98, 123] width 160 height 162
drag, startPoint x: 346, startPoint y: 0, endPoint x: 213, endPoint y: 50, distance: 141.9
click at [213, 50] on button "Prebook" at bounding box center [217, 51] width 15 height 7
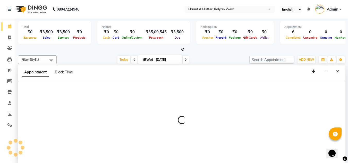
scroll to position [0, 0]
select select "31204"
select select "tentative"
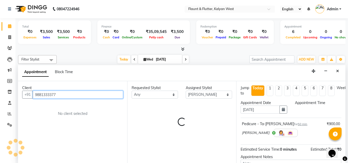
scroll to position [0, 0]
select select "540"
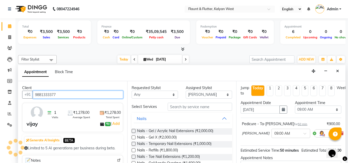
scroll to position [114, 0]
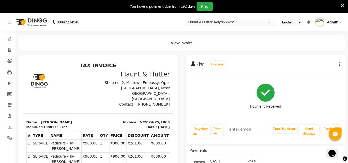
click at [340, 5] on icon at bounding box center [341, 5] width 3 height 5
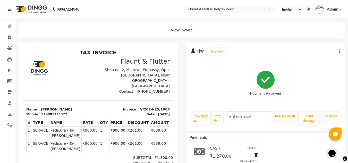
click at [340, 5] on link "Admin" at bounding box center [328, 9] width 26 height 8
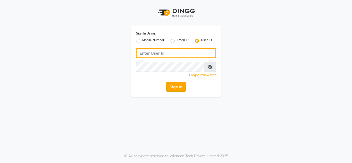
type input "flauntandflutter"
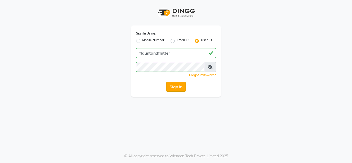
click at [178, 88] on button "Sign In" at bounding box center [176, 87] width 20 height 10
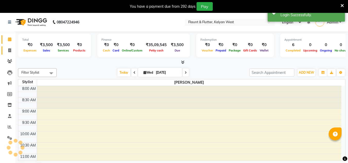
click at [10, 51] on icon at bounding box center [9, 50] width 3 height 4
select select "service"
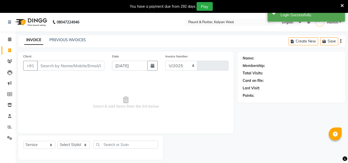
select select "4941"
type input "0954"
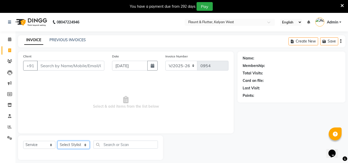
drag, startPoint x: 83, startPoint y: 146, endPoint x: 80, endPoint y: 67, distance: 78.3
click at [80, 67] on div "Client +91 Date [DATE] Invoice Number V/2025 V/[PHONE_NUMBER] Select & add item…" at bounding box center [125, 105] width 223 height 108
select select "31204"
click at [57, 141] on select "Select Stylist [PERSON_NAME] [PERSON_NAME] [PERSON_NAME] [PERSON_NAME] [PERSON_…" at bounding box center [73, 145] width 32 height 8
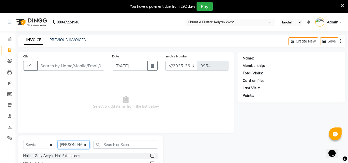
click at [84, 145] on select "Select Stylist [PERSON_NAME] [PERSON_NAME] [PERSON_NAME] [PERSON_NAME] [PERSON_…" at bounding box center [73, 145] width 32 height 8
click at [57, 141] on select "Select Stylist [PERSON_NAME] [PERSON_NAME] [PERSON_NAME] [PERSON_NAME] [PERSON_…" at bounding box center [73, 145] width 32 height 8
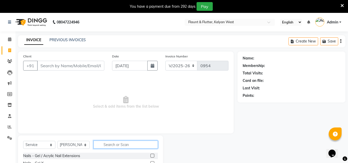
click at [104, 143] on input "text" at bounding box center [125, 145] width 64 height 8
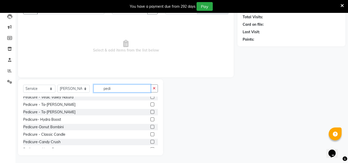
scroll to position [63, 0]
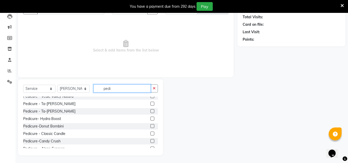
type input "pedi"
click at [150, 119] on label at bounding box center [152, 119] width 4 height 4
click at [150, 119] on input "checkbox" at bounding box center [151, 118] width 3 height 3
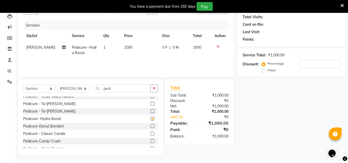
checkbox input "false"
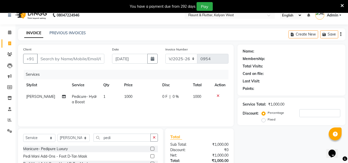
scroll to position [0, 0]
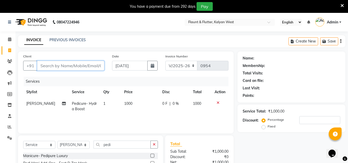
click at [64, 64] on input "Client" at bounding box center [70, 66] width 67 height 10
type input "8"
type input "0"
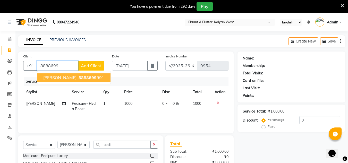
click at [83, 79] on ngb-highlight "8888699 991" at bounding box center [90, 77] width 27 height 5
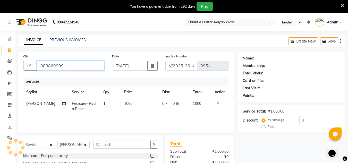
type input "8888699991"
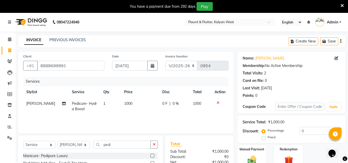
scroll to position [56, 0]
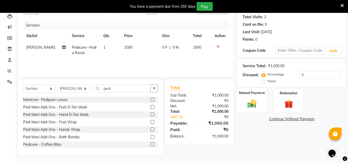
click at [262, 105] on div "Manual Payment" at bounding box center [252, 100] width 30 height 24
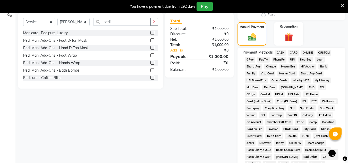
scroll to position [123, 0]
click at [279, 52] on span "CASH" at bounding box center [280, 53] width 11 height 6
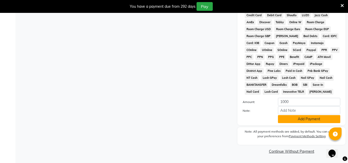
click at [309, 117] on button "Add Payment" at bounding box center [309, 119] width 62 height 8
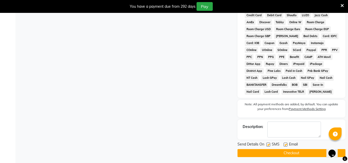
click at [286, 146] on label at bounding box center [285, 145] width 4 height 4
click at [286, 146] on input "checkbox" at bounding box center [284, 144] width 3 height 3
checkbox input "false"
click at [287, 152] on button "Checkout" at bounding box center [291, 153] width 108 height 8
